Goal: Task Accomplishment & Management: Complete application form

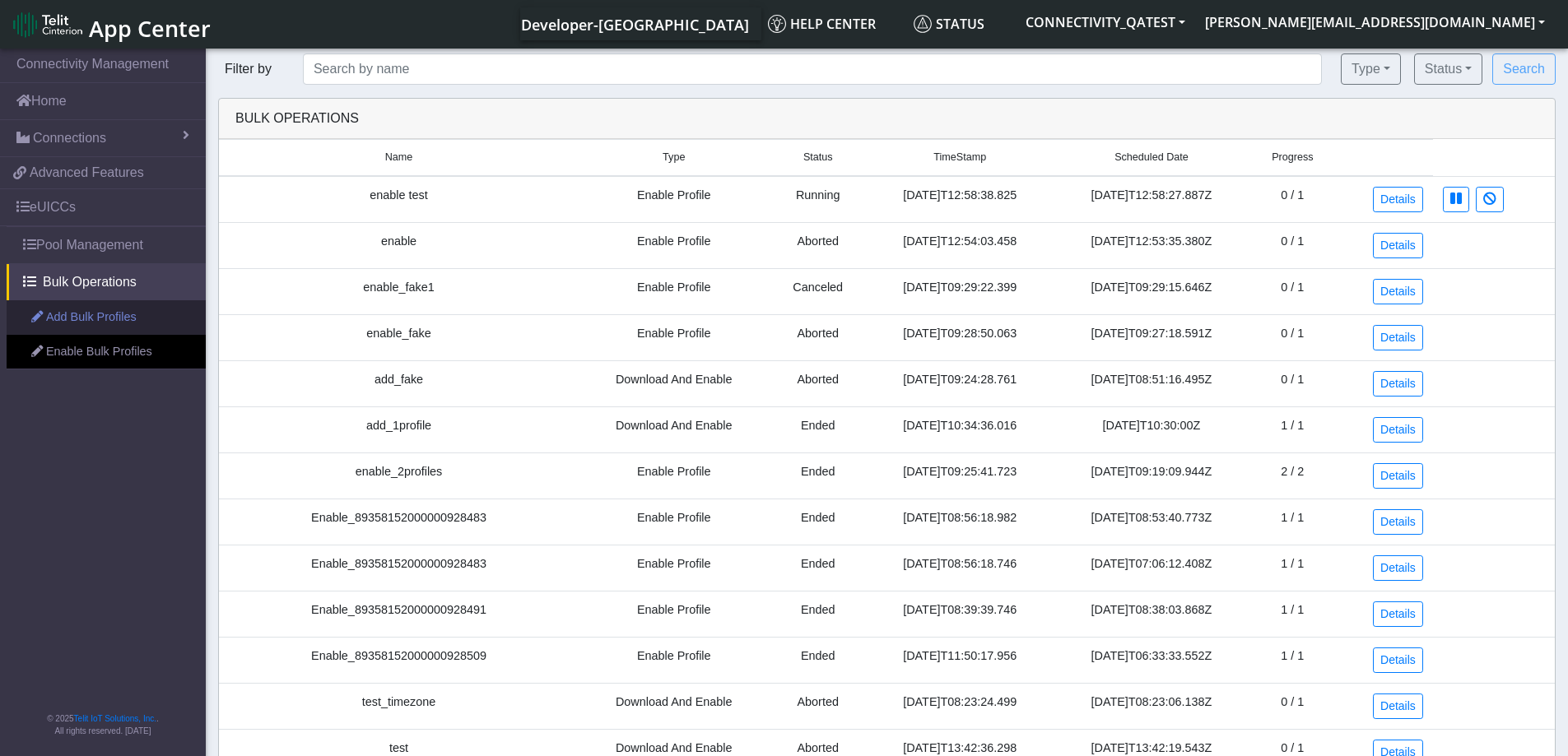
click at [99, 314] on link "Add Bulk Profiles" at bounding box center [106, 317] width 199 height 34
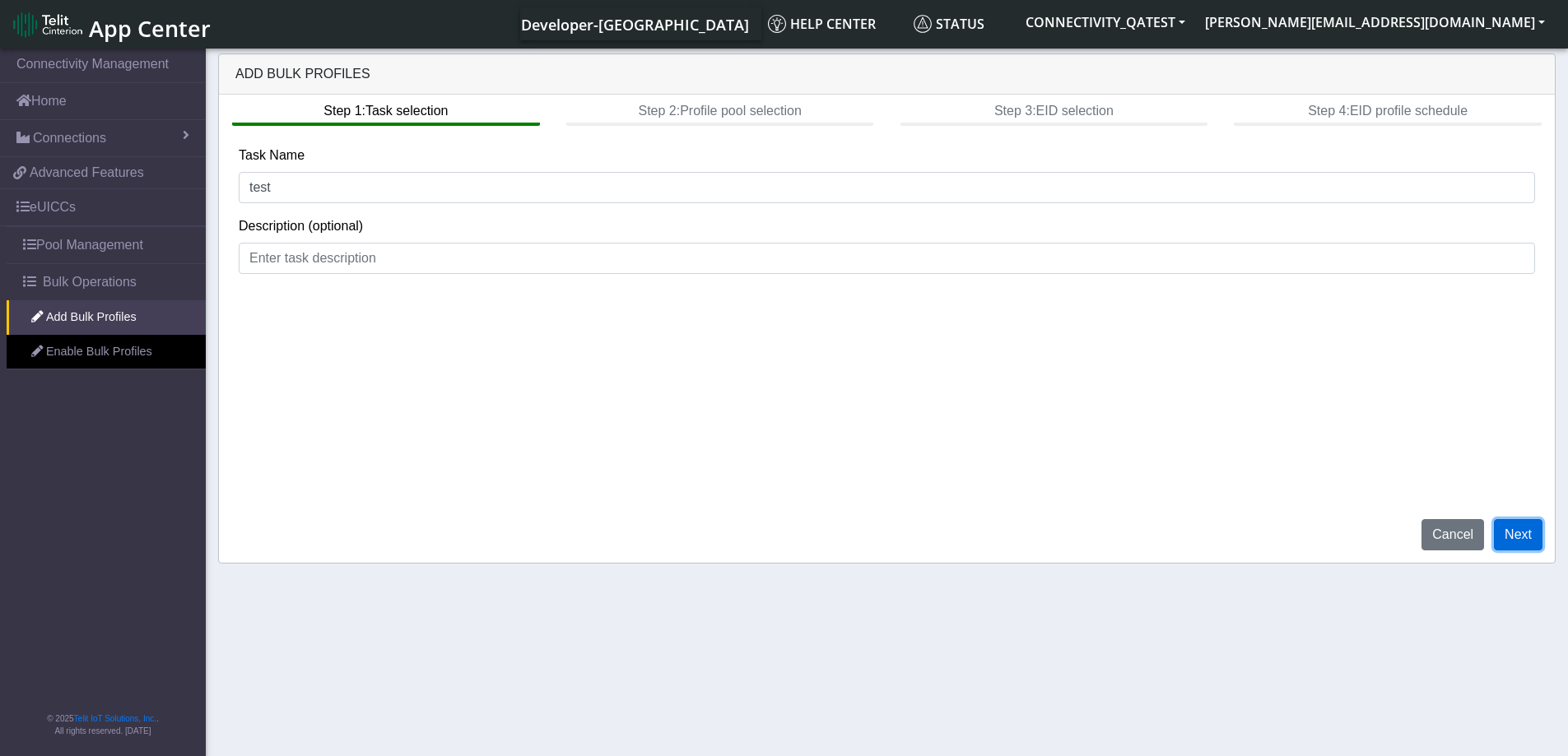
click at [1527, 531] on button "Next" at bounding box center [1518, 534] width 48 height 31
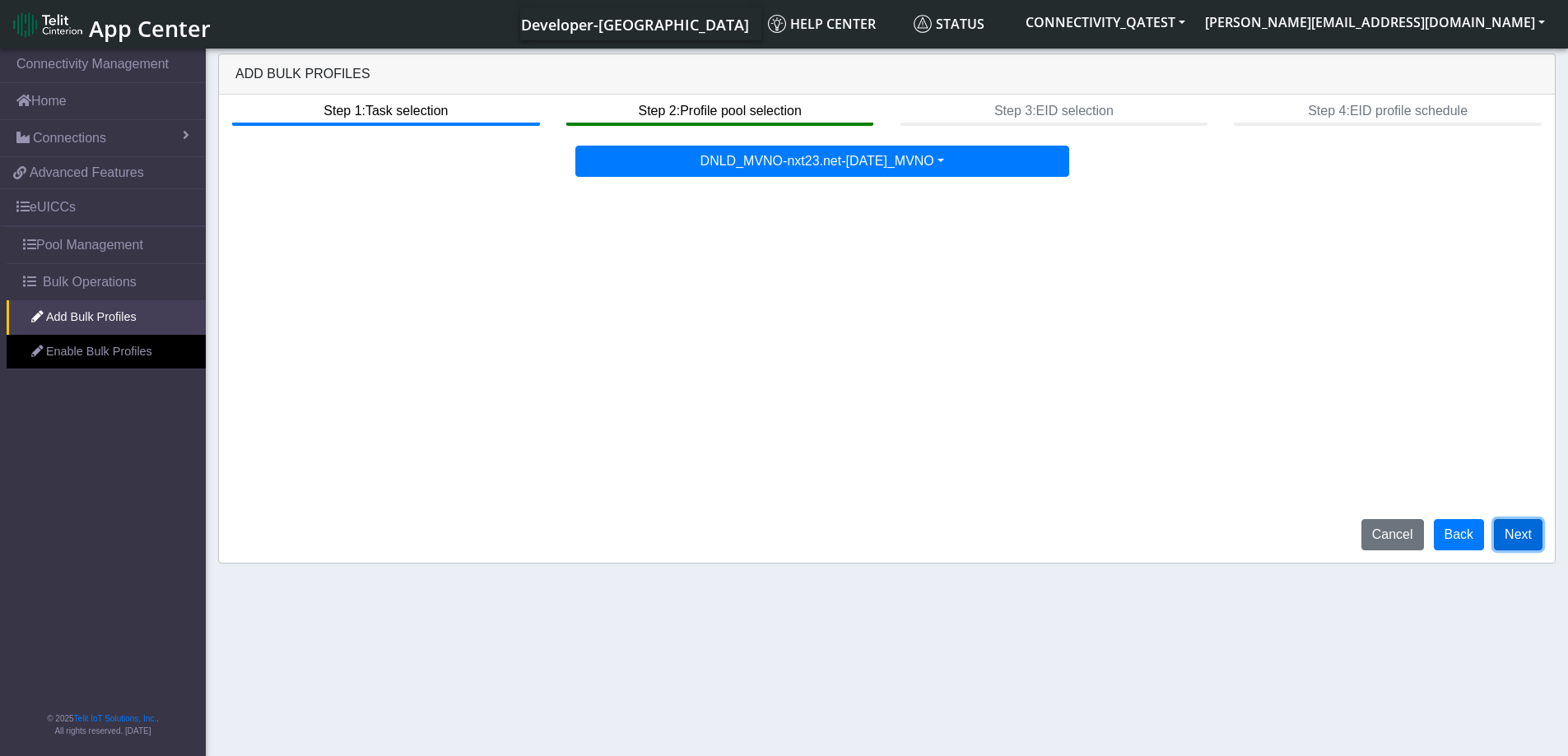
click at [1515, 529] on button "Next" at bounding box center [1518, 534] width 48 height 31
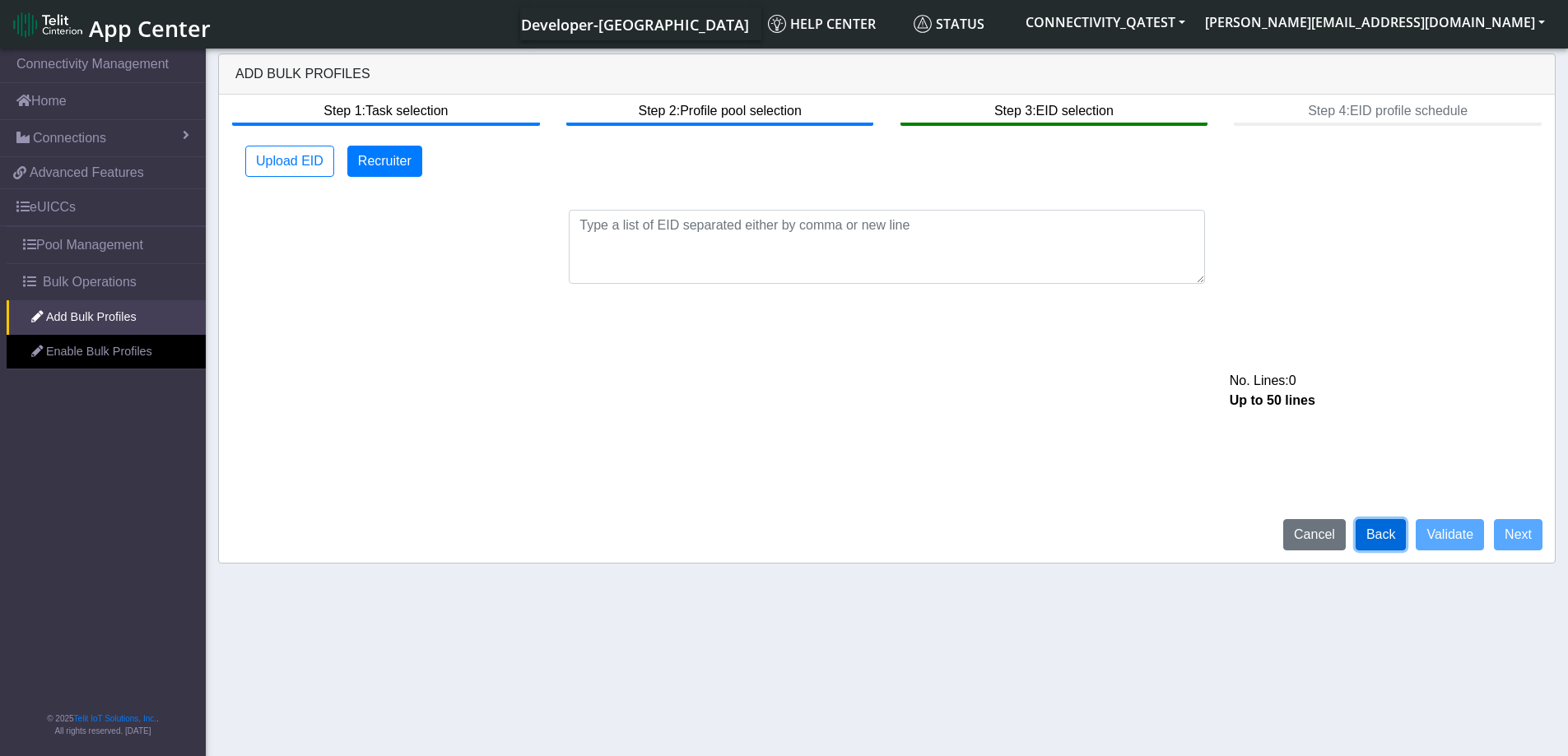
click at [1386, 536] on button "Back" at bounding box center [1381, 534] width 51 height 31
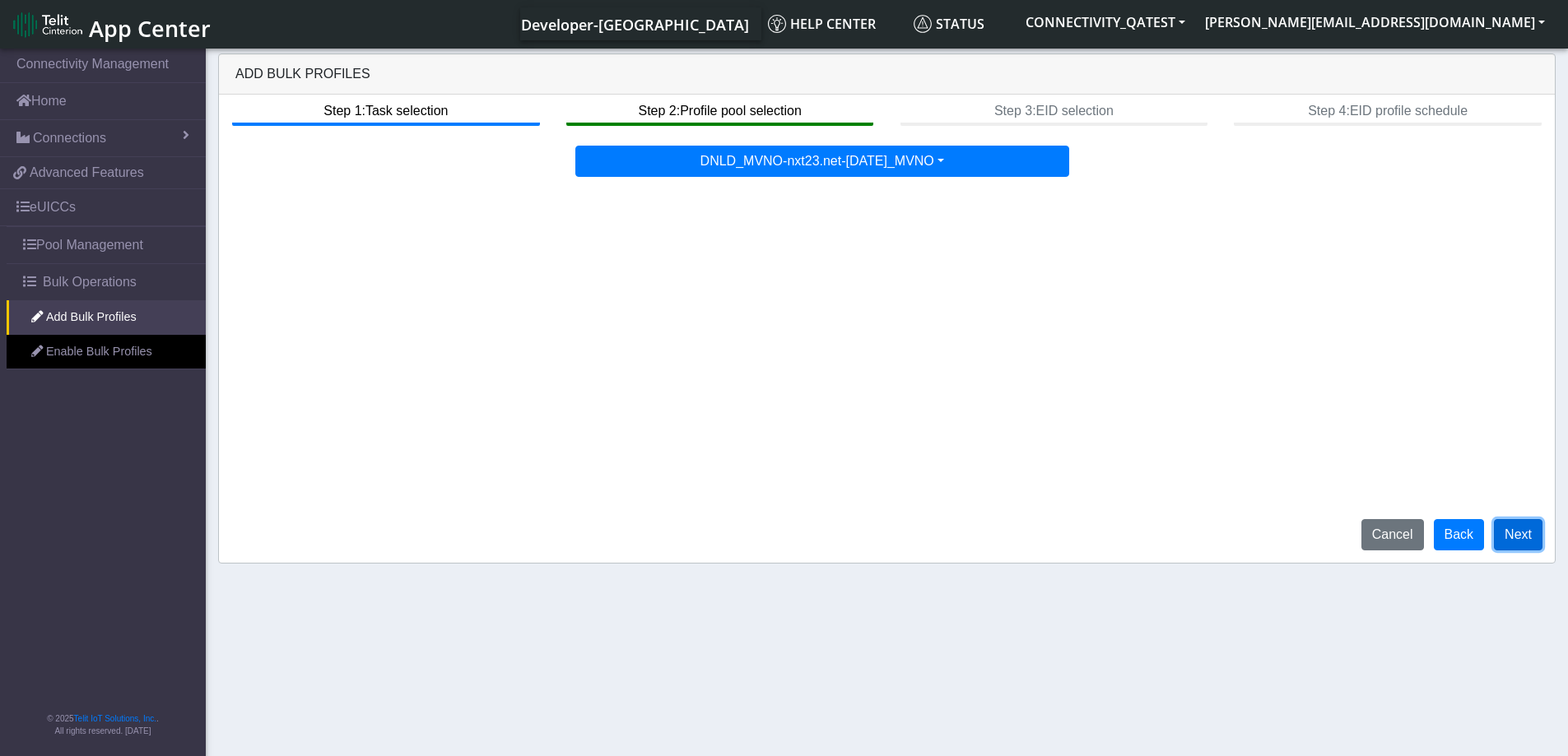
click at [1509, 545] on button "Next" at bounding box center [1518, 534] width 48 height 31
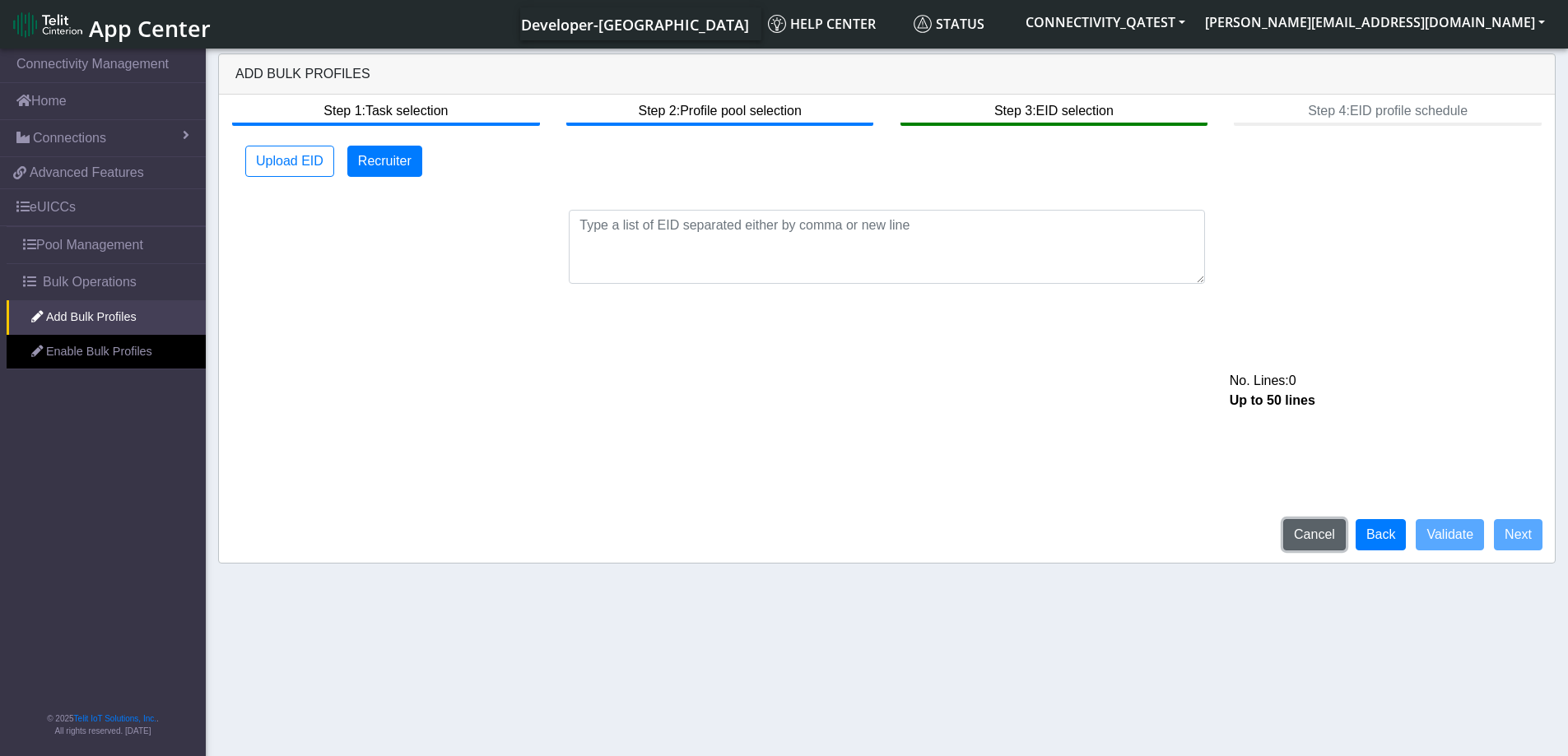
drag, startPoint x: 1315, startPoint y: 525, endPoint x: 928, endPoint y: 59, distance: 605.7
click at [1315, 525] on button "Cancel" at bounding box center [1314, 534] width 63 height 31
click at [1306, 533] on button "Cancel" at bounding box center [1314, 534] width 63 height 31
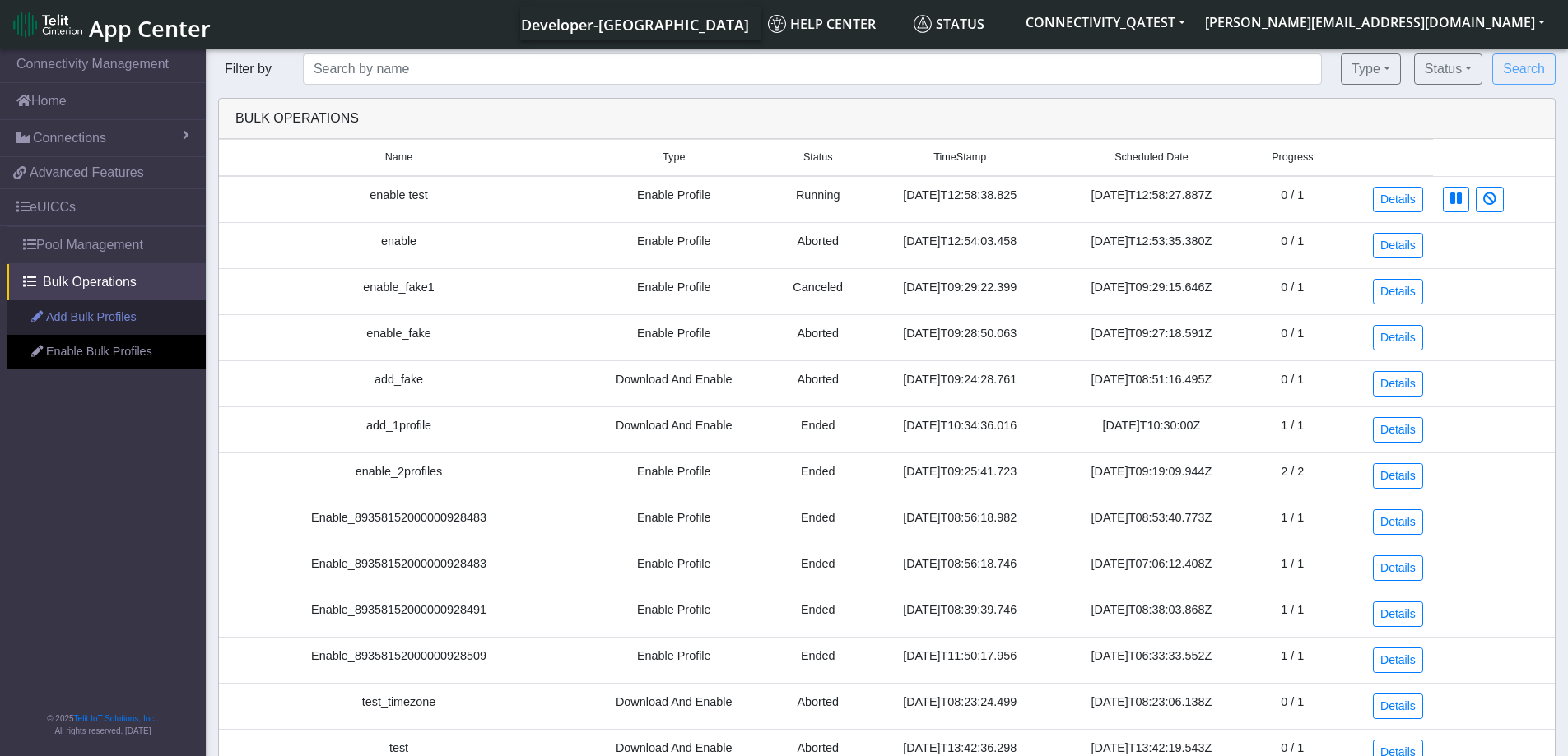
click at [122, 317] on link "Add Bulk Profiles" at bounding box center [106, 317] width 199 height 34
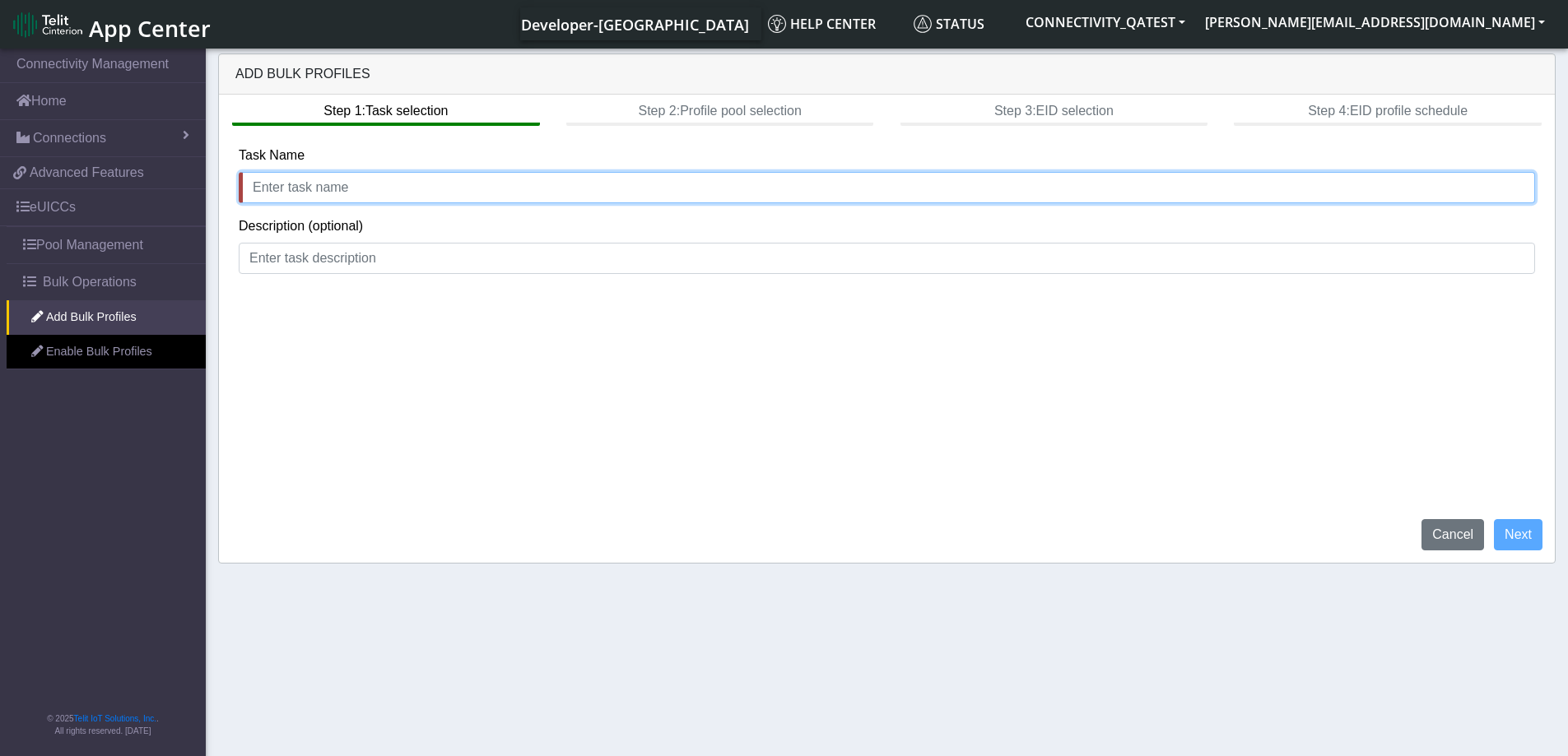
click at [357, 184] on input "text" at bounding box center [887, 187] width 1296 height 31
type input "add profile test"
